Goal: Task Accomplishment & Management: Complete application form

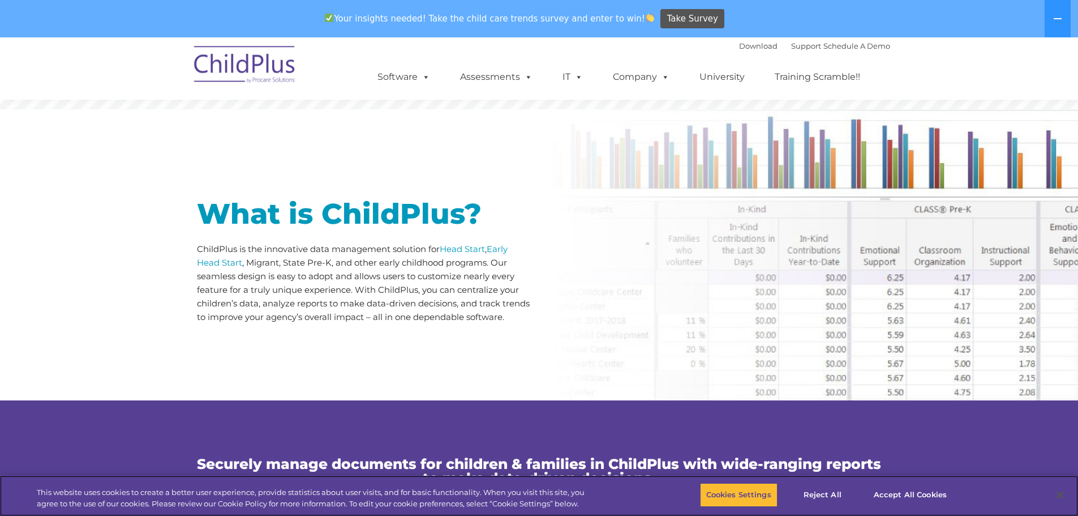
scroll to position [478, 0]
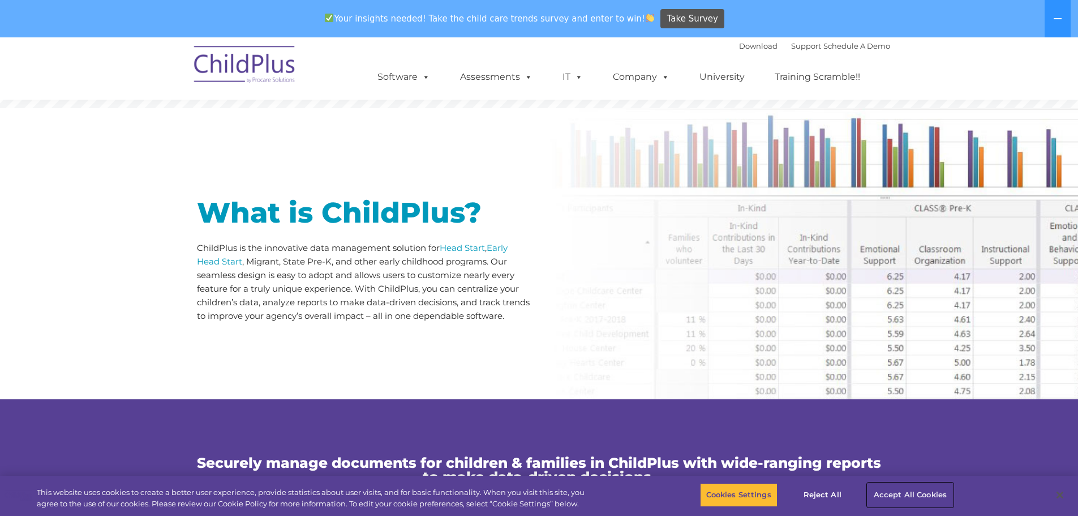
click at [891, 484] on button "Accept All Cookies" at bounding box center [910, 495] width 85 height 24
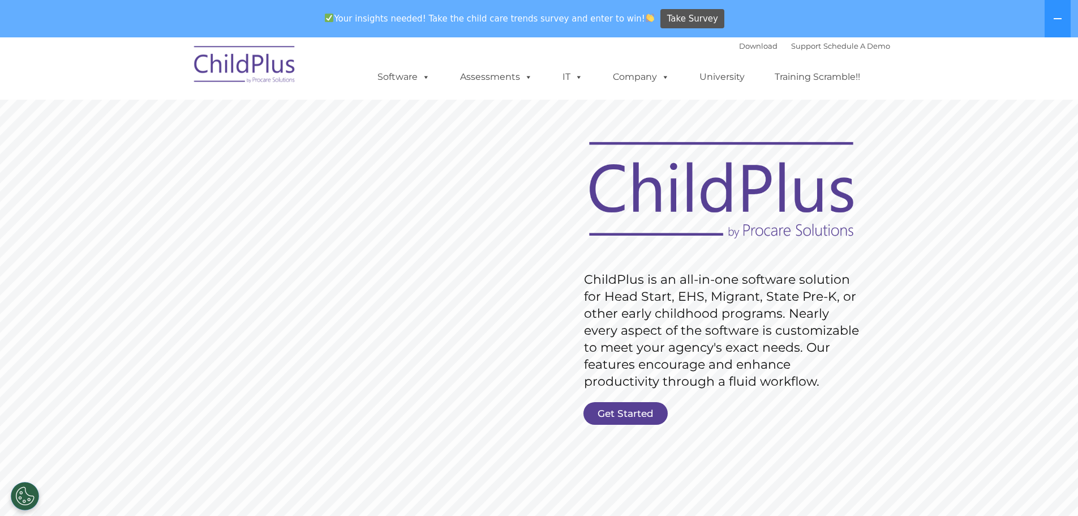
scroll to position [0, 0]
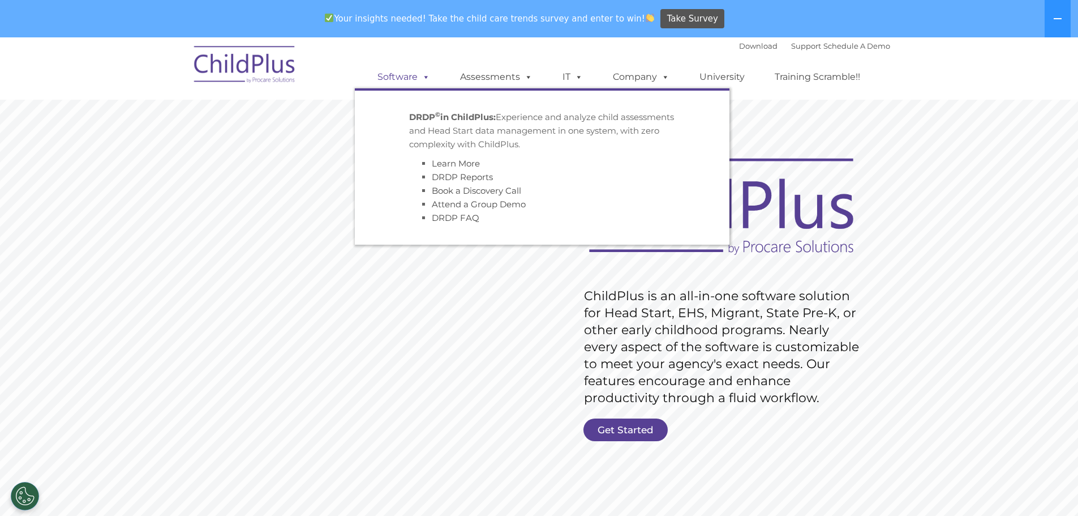
click at [413, 73] on link "Software" at bounding box center [403, 77] width 75 height 23
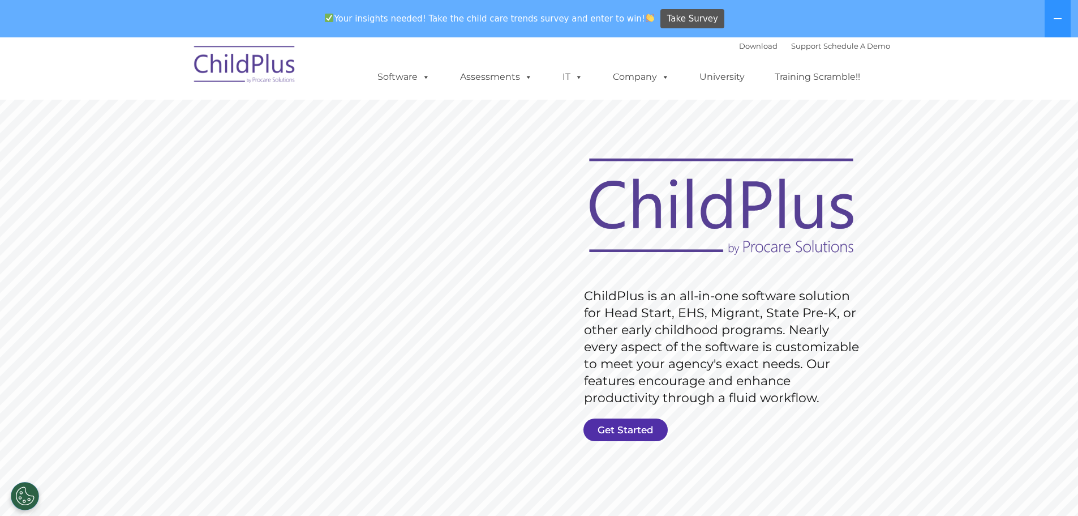
click at [625, 431] on link "Get Started" at bounding box center [625, 429] width 84 height 23
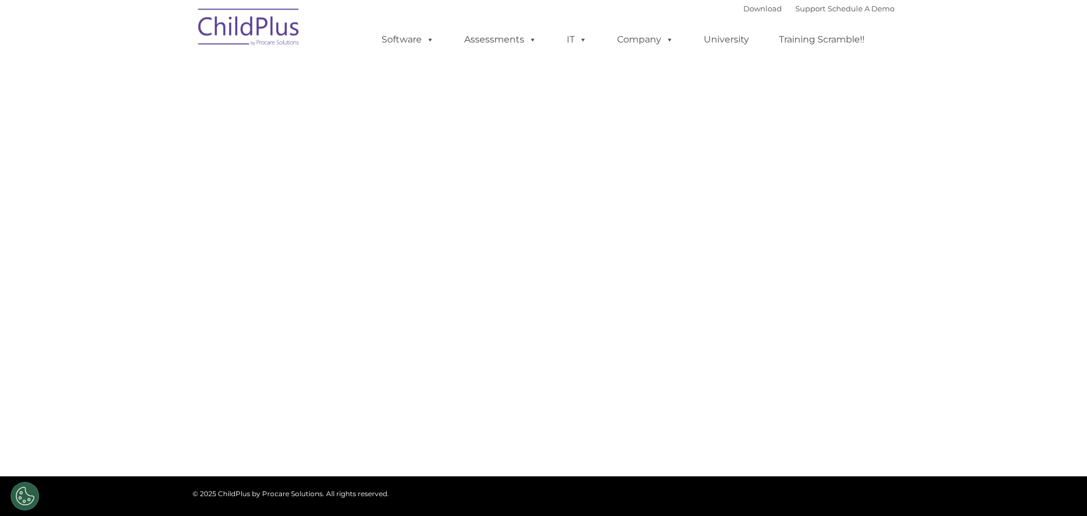
type input ""
select select "MEDIUM"
